Goal: Transaction & Acquisition: Purchase product/service

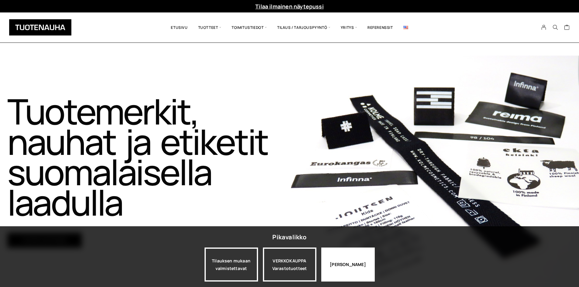
click at [368, 274] on div "Jatka katselua" at bounding box center [347, 265] width 53 height 34
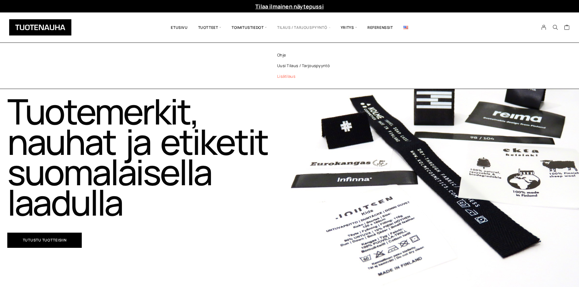
click at [282, 72] on link "Lisätilaus" at bounding box center [311, 76] width 88 height 11
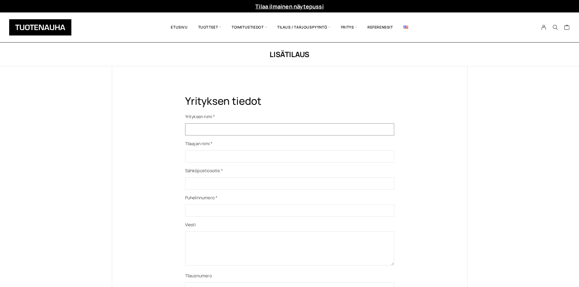
click at [247, 126] on input "Yhteydenottolomake" at bounding box center [289, 129] width 209 height 12
type input "Tuotenauha"
type input "[PERSON_NAME]"
type input "[EMAIL_ADDRESS][DOMAIN_NAME]"
type input "044 2102090"
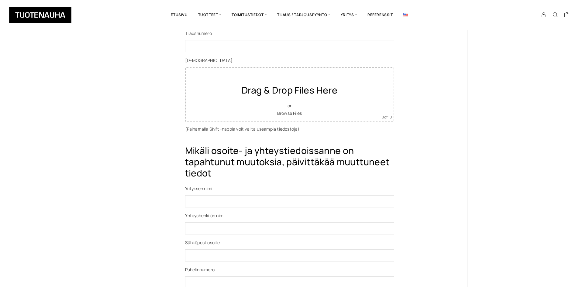
scroll to position [243, 0]
type textarea "TÄMÄ ON TESTI!!"
click at [287, 99] on div "Drag & Drop Files Here or Browse Files" at bounding box center [290, 94] width 196 height 45
click at [291, 106] on span "or" at bounding box center [289, 105] width 4 height 6
click at [289, 113] on link "Browse Files" at bounding box center [289, 113] width 25 height 6
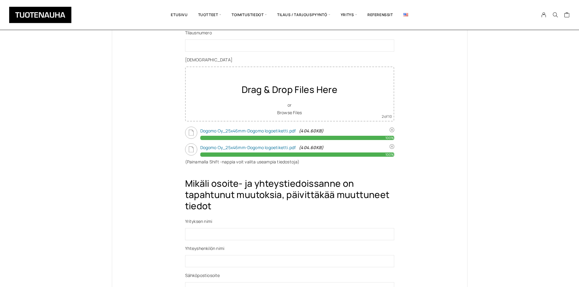
click at [392, 146] on span "Yhteydenottolomake" at bounding box center [392, 146] width 5 height 5
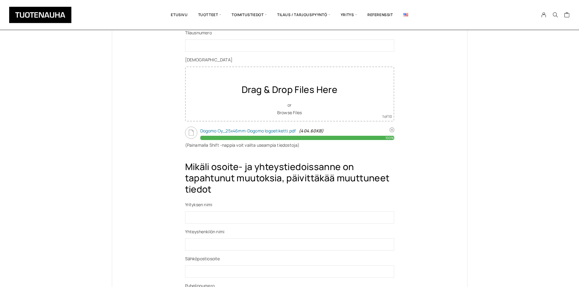
click at [115, 148] on div "Yrityksen tiedot Yrityksen nimi * Tuotenauha Tilaajan nimi * Jasmina Fettah Säh…" at bounding box center [289, 123] width 355 height 600
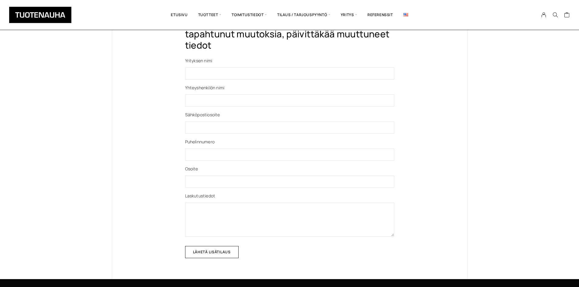
scroll to position [425, 0]
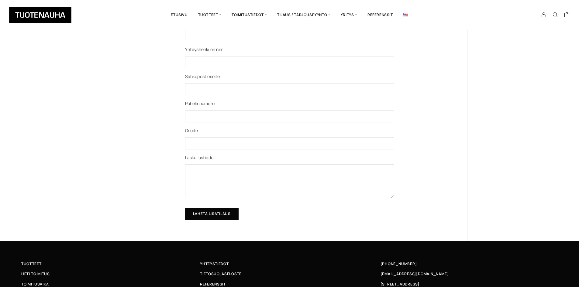
click at [232, 214] on input "Lähetä lisätilaus" at bounding box center [211, 214] width 53 height 12
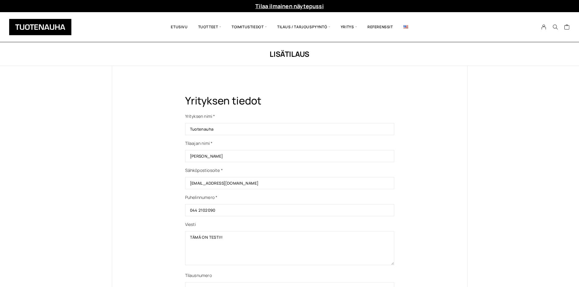
scroll to position [0, 0]
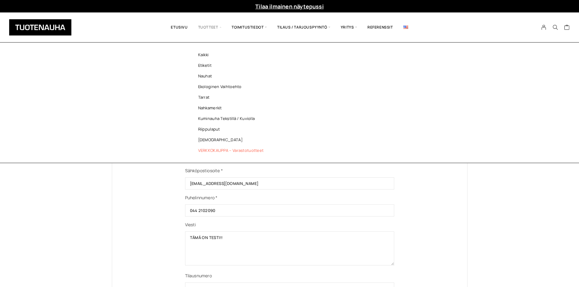
click at [248, 149] on link "VERKKOKAUPPA – Varastotuotteet" at bounding box center [232, 150] width 88 height 11
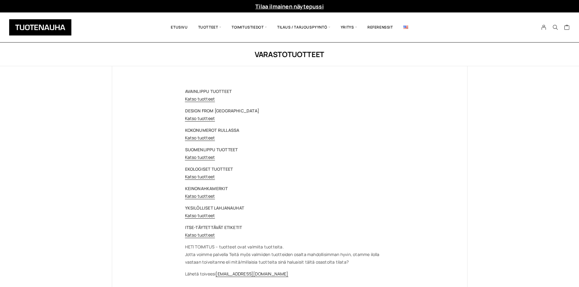
click at [200, 94] on p "AVAINLIPPU TUOTTEET Katso tuotteet" at bounding box center [289, 95] width 209 height 15
click at [200, 97] on link "Katso tuotteet" at bounding box center [200, 99] width 30 height 6
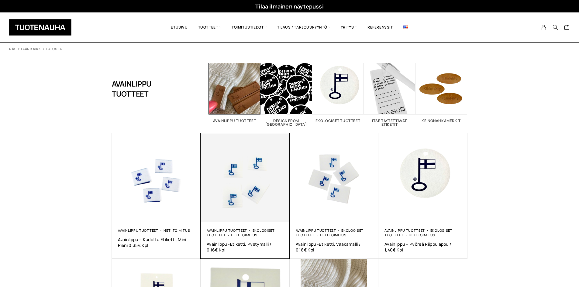
click at [222, 192] on img at bounding box center [245, 177] width 89 height 89
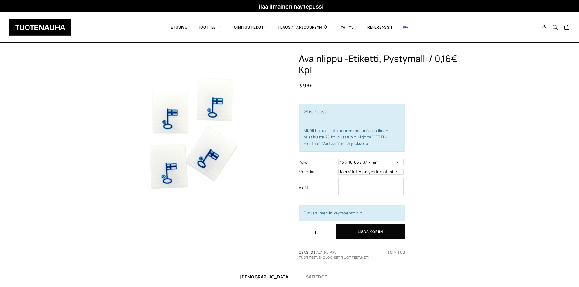
click at [325, 229] on button "button" at bounding box center [329, 232] width 8 height 15
type input "3"
click at [360, 229] on button "Lisää koriin" at bounding box center [370, 231] width 69 height 15
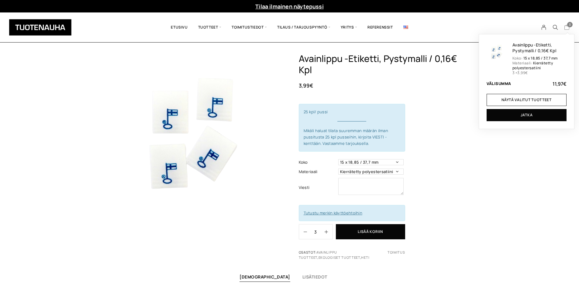
click at [569, 25] on span "3" at bounding box center [569, 24] width 5 height 5
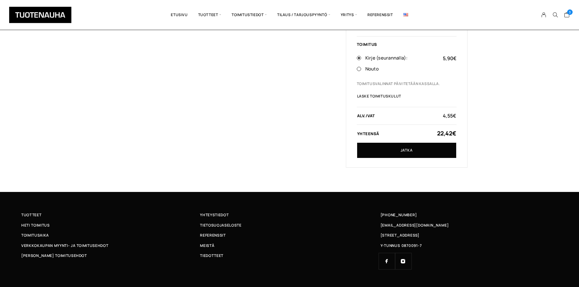
scroll to position [172, 0]
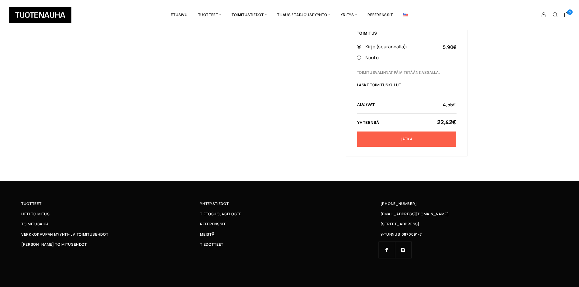
click at [410, 141] on link "Jatka" at bounding box center [406, 139] width 99 height 15
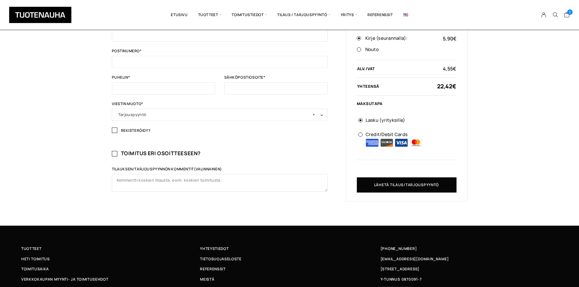
scroll to position [272, 0]
